Goal: Task Accomplishment & Management: Complete application form

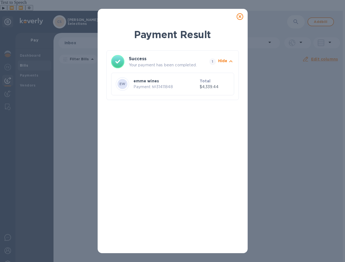
click at [239, 18] on icon at bounding box center [240, 16] width 7 height 7
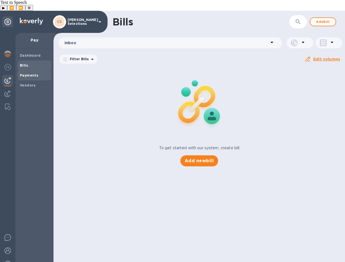
click at [30, 73] on b "Payments" at bounding box center [29, 75] width 18 height 4
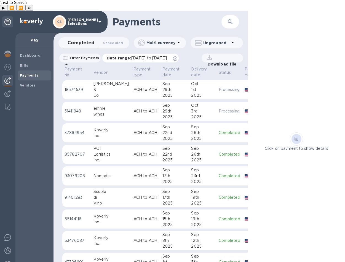
click at [167, 56] on span "[DATE] to [DATE]" at bounding box center [149, 58] width 36 height 4
drag, startPoint x: 192, startPoint y: 46, endPoint x: 195, endPoint y: 47, distance: 3.7
click at [177, 56] on icon at bounding box center [175, 58] width 4 height 4
click at [29, 63] on span "Bills" at bounding box center [34, 66] width 29 height 6
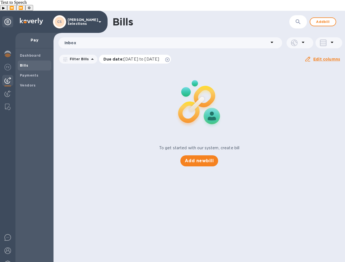
click at [170, 57] on icon at bounding box center [167, 59] width 4 height 4
click at [331, 18] on span "Add bill" at bounding box center [323, 21] width 17 height 7
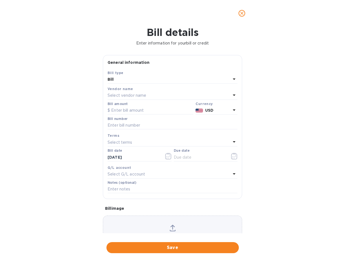
click at [154, 95] on div "Select vendor name" at bounding box center [169, 96] width 123 height 8
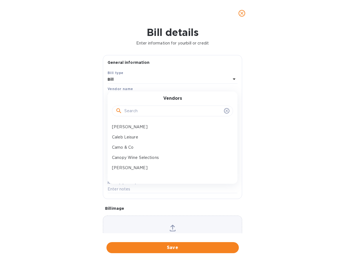
click at [155, 109] on input "text" at bounding box center [172, 111] width 97 height 8
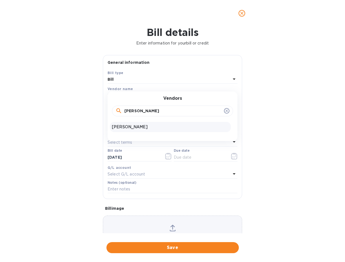
type input "[PERSON_NAME]"
click at [146, 126] on p "[PERSON_NAME]" at bounding box center [170, 127] width 117 height 6
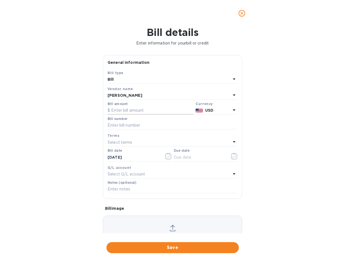
click at [136, 112] on input "text" at bounding box center [151, 110] width 86 height 8
click at [218, 108] on p "USD" at bounding box center [218, 110] width 26 height 6
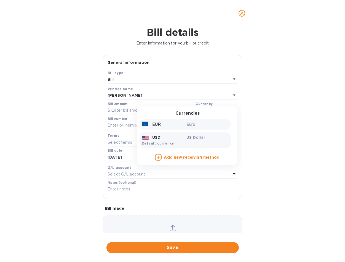
click at [157, 126] on p "EUR" at bounding box center [156, 124] width 9 height 6
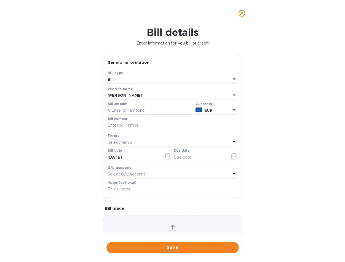
click at [125, 112] on input "text" at bounding box center [151, 110] width 86 height 8
paste input "1,345.20"
type input "1,345.20"
click at [126, 126] on input "text" at bounding box center [173, 125] width 130 height 8
paste input "FEI-25-149 of [DATE]"
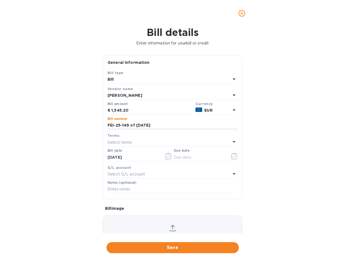
type input "FEI-25-149 of [DATE]"
click at [140, 142] on div "Select terms" at bounding box center [169, 142] width 123 height 8
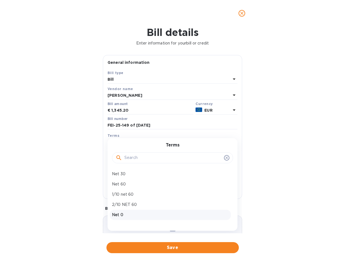
click at [129, 213] on p "Net 0" at bounding box center [170, 215] width 117 height 6
type input "[DATE]"
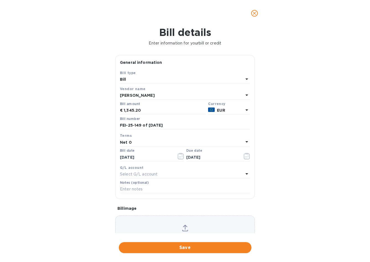
scroll to position [30, 0]
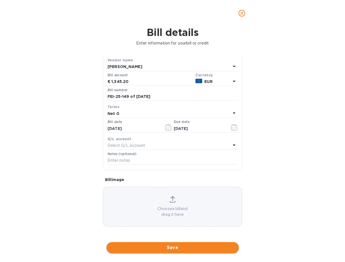
click at [174, 242] on button "Save" at bounding box center [173, 247] width 132 height 11
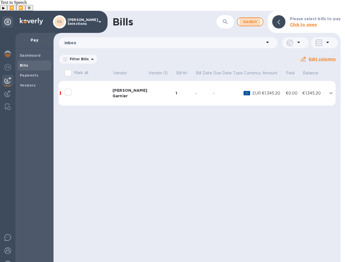
click at [310, 90] on div "€1,345.20" at bounding box center [314, 93] width 24 height 6
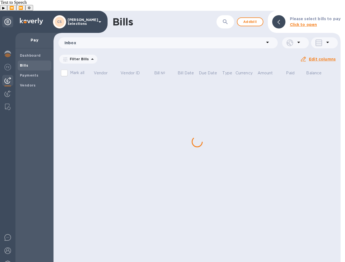
click at [85, 124] on div "Bills ​ Add bill Please select bills to pay Click to open Inbox Filter Bills Am…" at bounding box center [197, 142] width 287 height 262
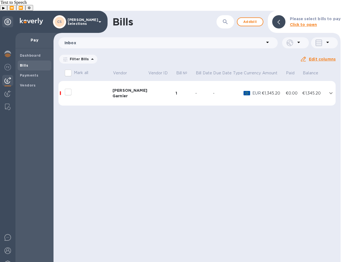
click at [312, 86] on td "€1,345.20" at bounding box center [314, 93] width 24 height 25
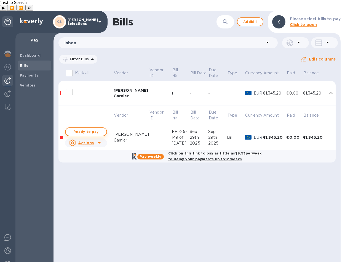
click at [82, 127] on button "Ready to pay" at bounding box center [86, 131] width 42 height 9
checkbox input "true"
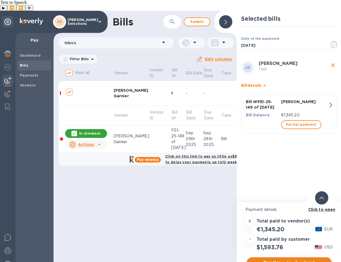
click at [295, 259] on span "Continue to checkout" at bounding box center [289, 262] width 76 height 7
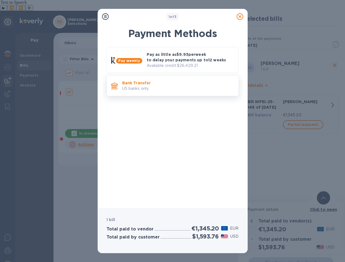
click at [165, 87] on p "US banks only." at bounding box center [178, 89] width 112 height 6
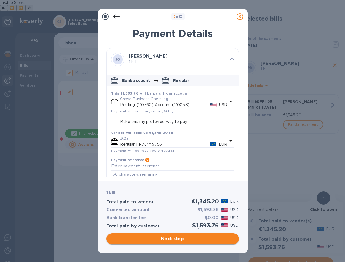
click at [180, 240] on span "Next step" at bounding box center [173, 238] width 124 height 7
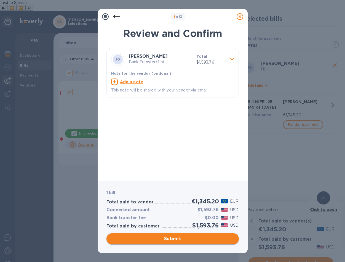
click at [187, 242] on button "Submit" at bounding box center [173, 238] width 132 height 11
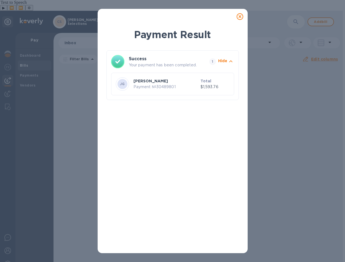
click at [240, 18] on icon at bounding box center [240, 16] width 7 height 7
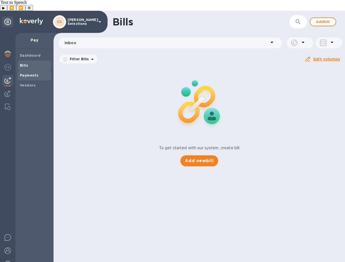
click at [26, 73] on b "Payments" at bounding box center [29, 75] width 18 height 4
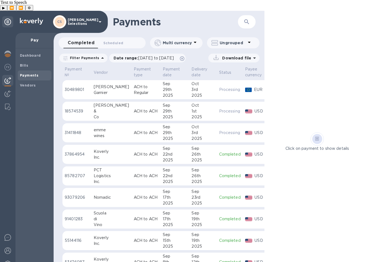
click at [166, 87] on div "29th" at bounding box center [175, 90] width 25 height 6
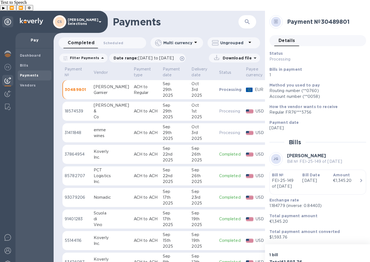
scroll to position [0, 32]
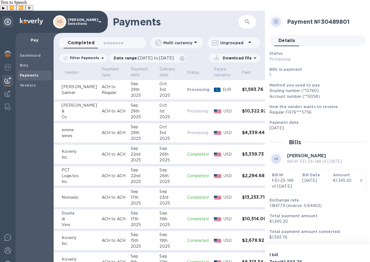
click at [187, 108] on p "Processing" at bounding box center [198, 111] width 23 height 6
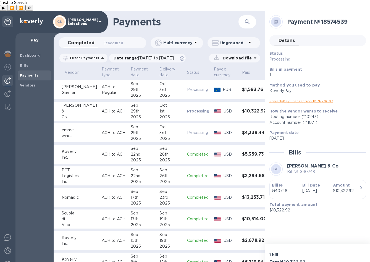
drag, startPoint x: 328, startPoint y: 125, endPoint x: 322, endPoint y: 131, distance: 8.2
click at [328, 135] on p "[DATE]" at bounding box center [315, 138] width 92 height 6
click at [9, 51] on img at bounding box center [7, 54] width 7 height 7
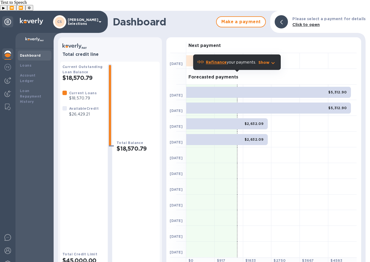
click at [225, 62] on b "Refinance" at bounding box center [216, 62] width 21 height 4
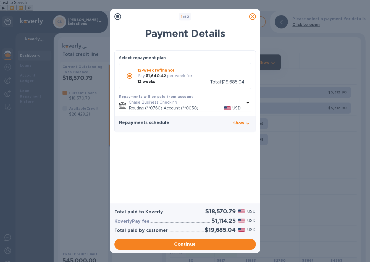
click at [252, 14] on icon at bounding box center [252, 16] width 7 height 7
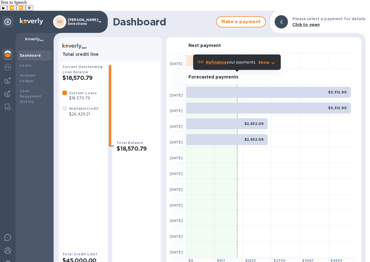
click at [310, 54] on div at bounding box center [313, 61] width 28 height 16
click at [7, 77] on img at bounding box center [7, 80] width 7 height 7
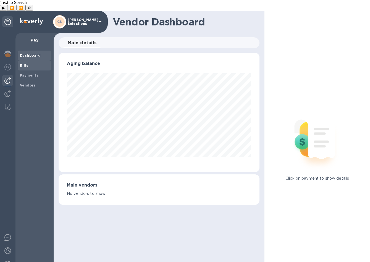
scroll to position [119, 201]
click at [31, 63] on span "Bills" at bounding box center [34, 66] width 29 height 6
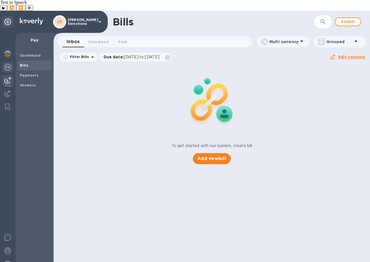
click at [7, 64] on img at bounding box center [7, 67] width 7 height 7
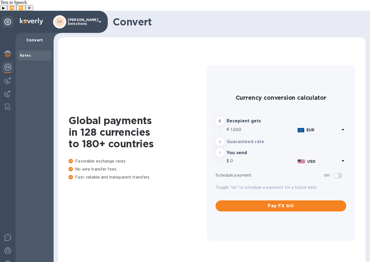
type input "1,184.48"
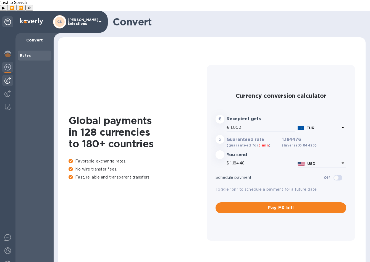
click at [7, 75] on div at bounding box center [7, 80] width 11 height 11
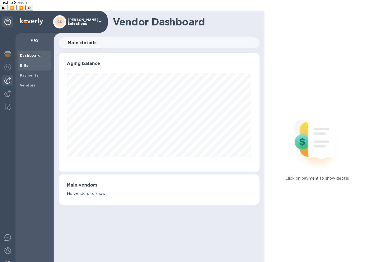
scroll to position [119, 201]
click at [29, 63] on span "Bills" at bounding box center [34, 66] width 29 height 6
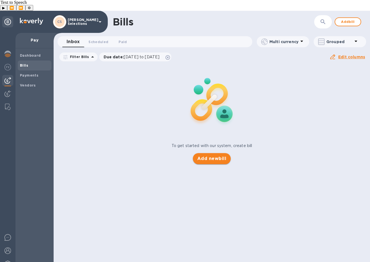
click at [213, 155] on span "Add new bill" at bounding box center [211, 158] width 29 height 7
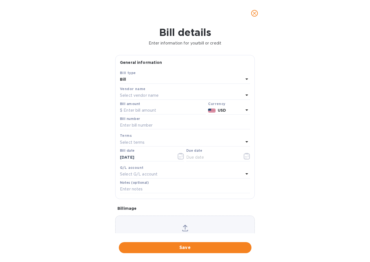
click at [158, 90] on div "Vendor name" at bounding box center [185, 89] width 130 height 6
click at [158, 95] on p "Select vendor name" at bounding box center [139, 95] width 39 height 6
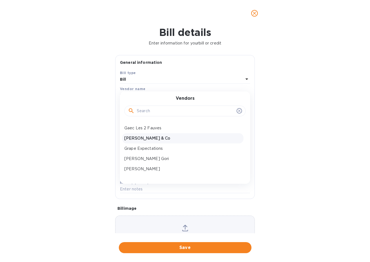
scroll to position [78, 0]
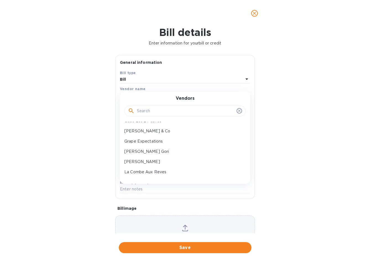
click at [175, 112] on input "text" at bounding box center [185, 111] width 97 height 8
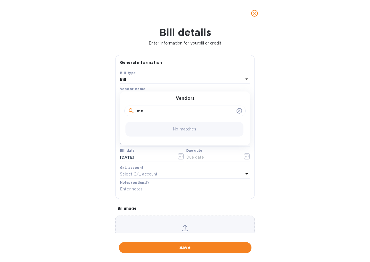
drag, startPoint x: 167, startPoint y: 112, endPoint x: 131, endPoint y: 106, distance: 37.1
click at [99, 105] on div "Bill details Enter information for your bill or credit General information Save…" at bounding box center [185, 143] width 370 height 235
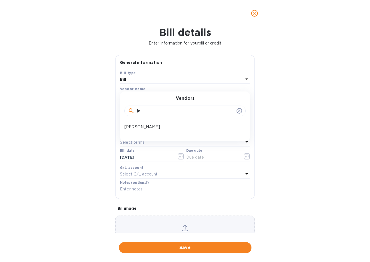
type input "j"
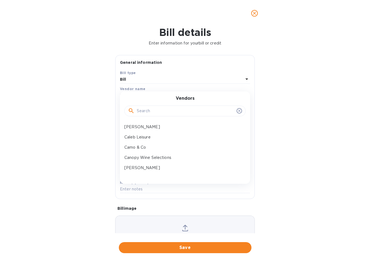
drag, startPoint x: 320, startPoint y: 67, endPoint x: 310, endPoint y: 51, distance: 19.5
click at [316, 60] on div "Bill details Enter information for your bill or credit General information Save…" at bounding box center [185, 143] width 370 height 235
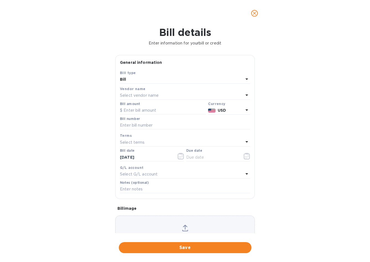
click at [253, 14] on icon "close" at bounding box center [254, 13] width 6 height 6
